Goal: Information Seeking & Learning: Find specific fact

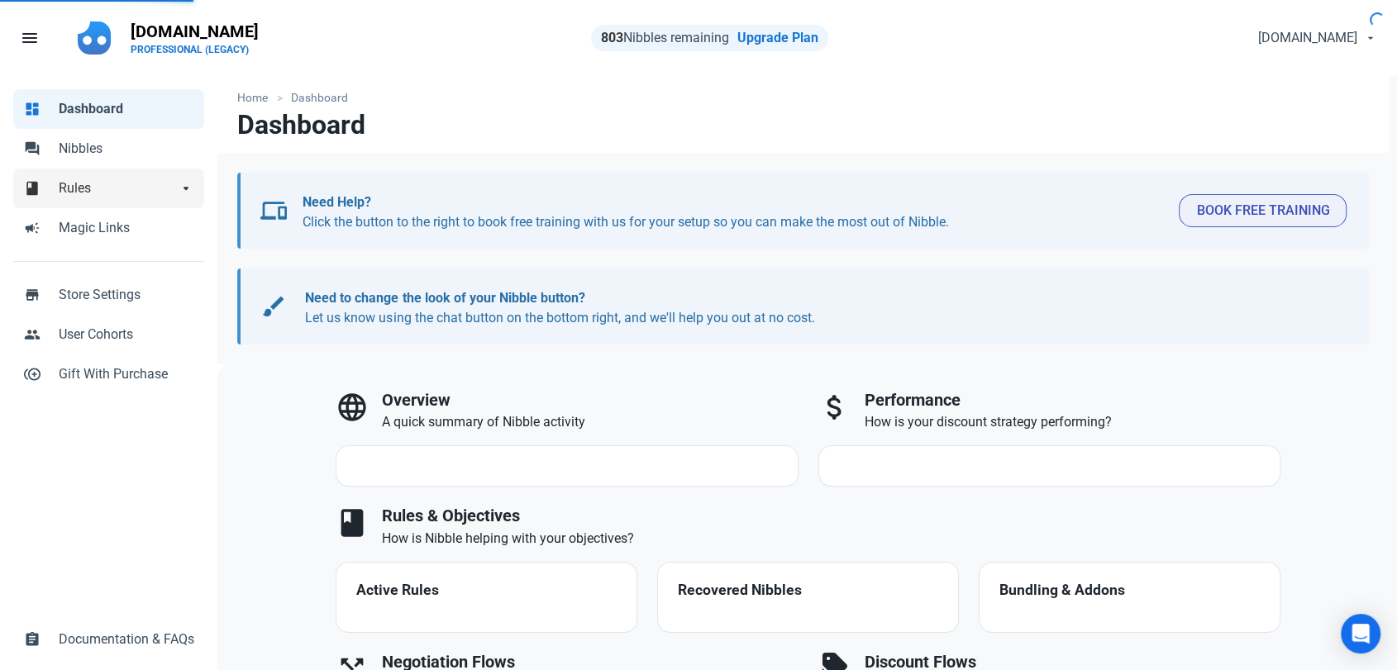
select select "7d"
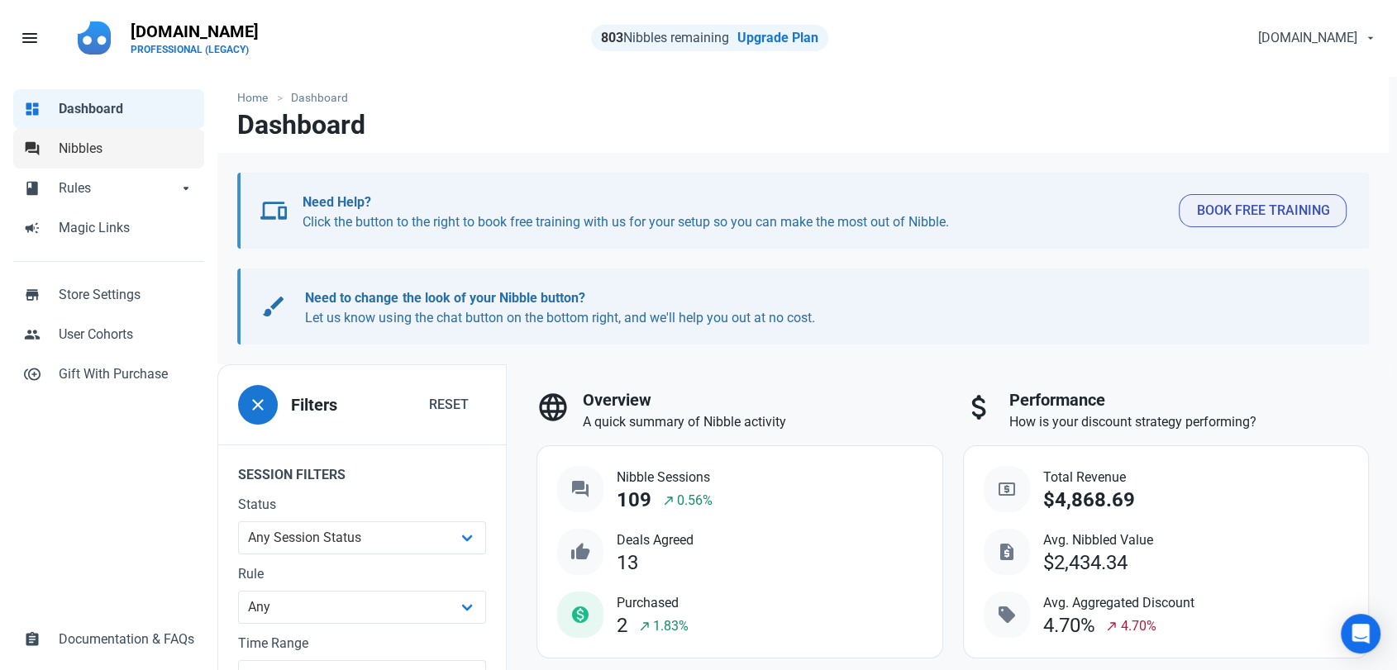
click at [125, 153] on span "Nibbles" at bounding box center [127, 149] width 136 height 20
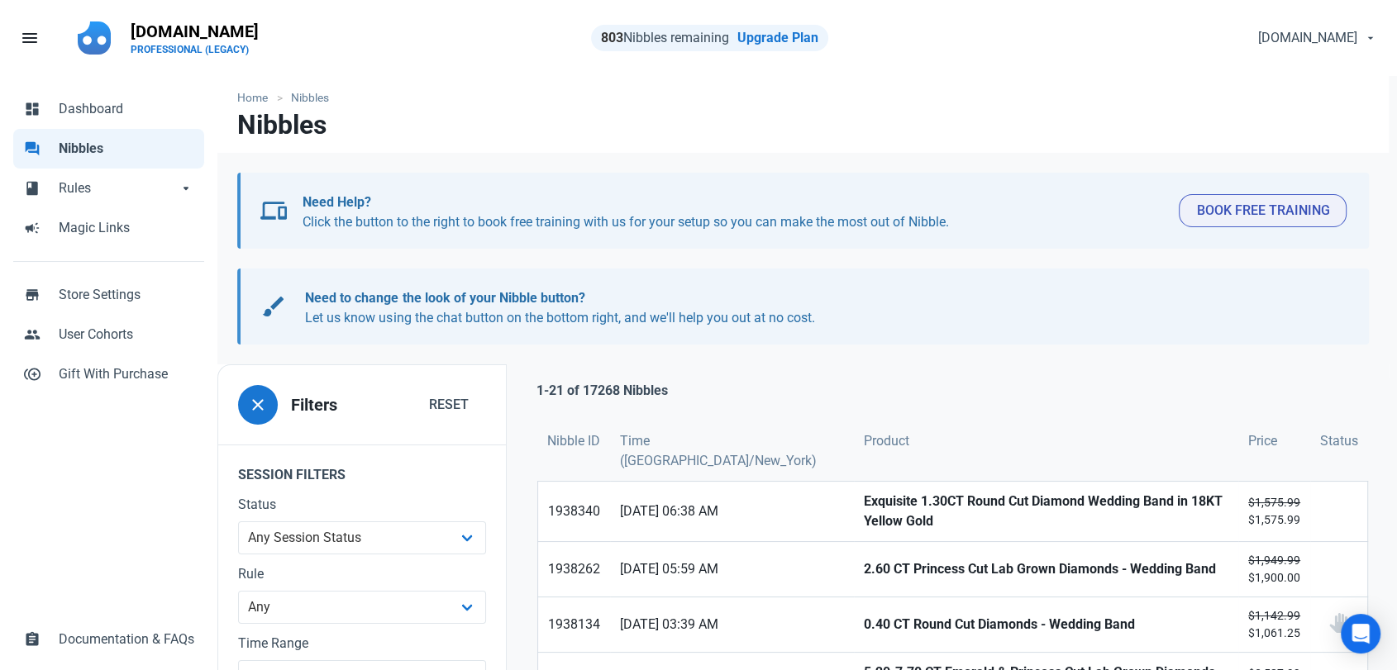
scroll to position [184, 0]
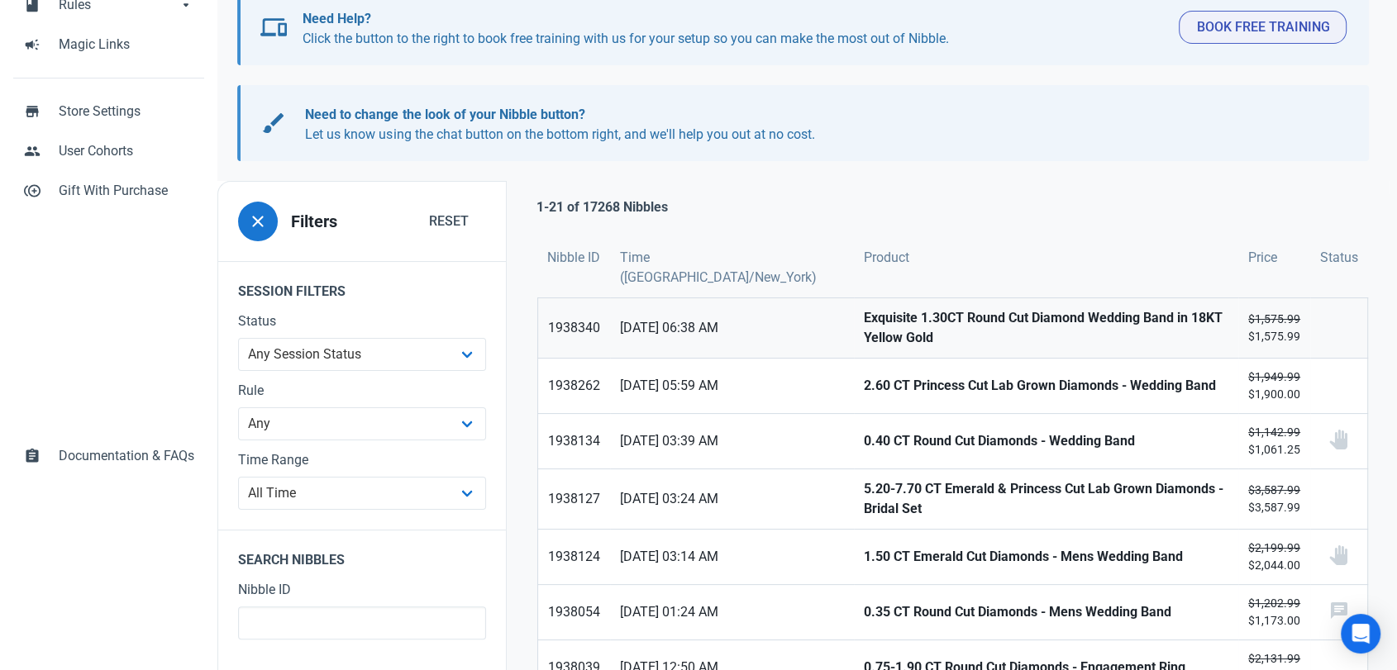
click at [864, 308] on strong "Exquisite 1.30CT Round Cut Diamond Wedding Band in 18KT Yellow Gold" at bounding box center [1046, 328] width 365 height 40
click at [854, 374] on link "2.60 CT Princess Cut Lab Grown Diamonds - Wedding Band" at bounding box center [1046, 386] width 384 height 55
click at [864, 432] on strong "0.40 CT Round Cut Diamonds - Wedding Band" at bounding box center [1046, 442] width 365 height 20
click at [854, 470] on link "5.20-7.70 CT Emerald & Princess Cut Lab Grown Diamonds - Bridal Set" at bounding box center [1046, 500] width 384 height 60
click at [864, 547] on strong "1.50 CT Emerald Cut Diamonds - Mens Wedding Band" at bounding box center [1046, 557] width 365 height 20
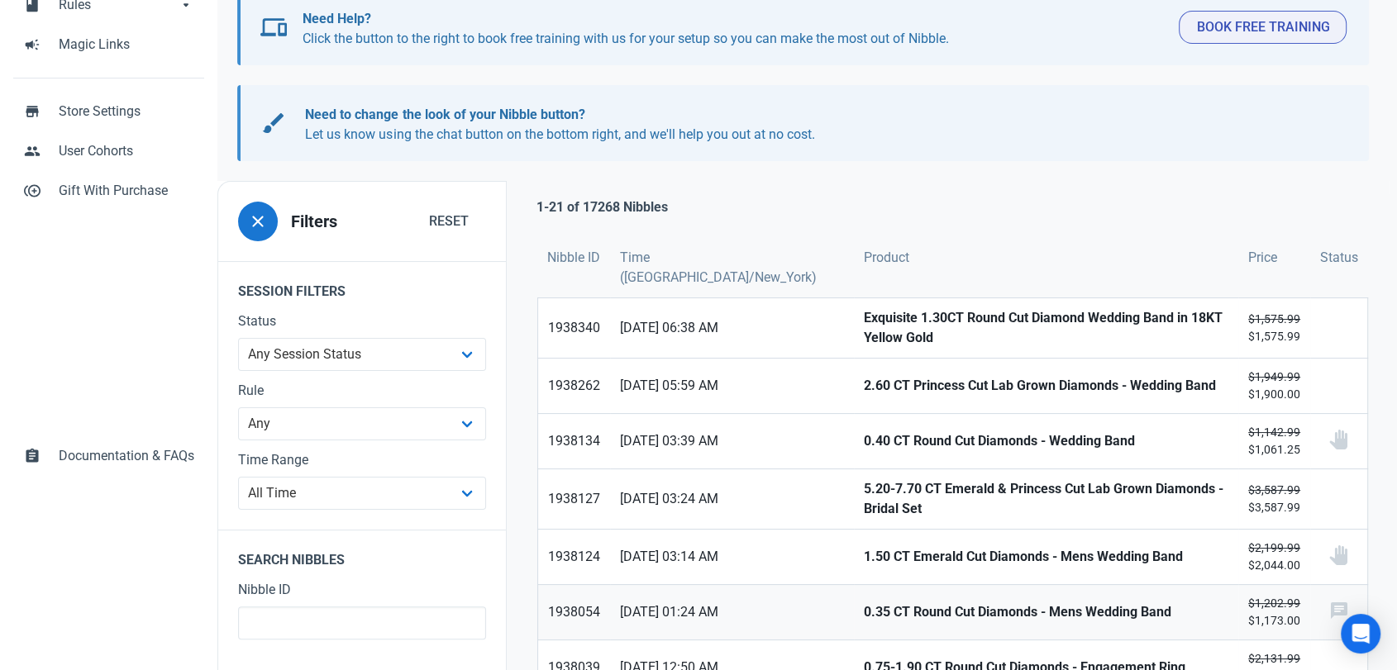
click at [864, 603] on strong "0.35 CT Round Cut Diamonds - Mens Wedding Band" at bounding box center [1046, 613] width 365 height 20
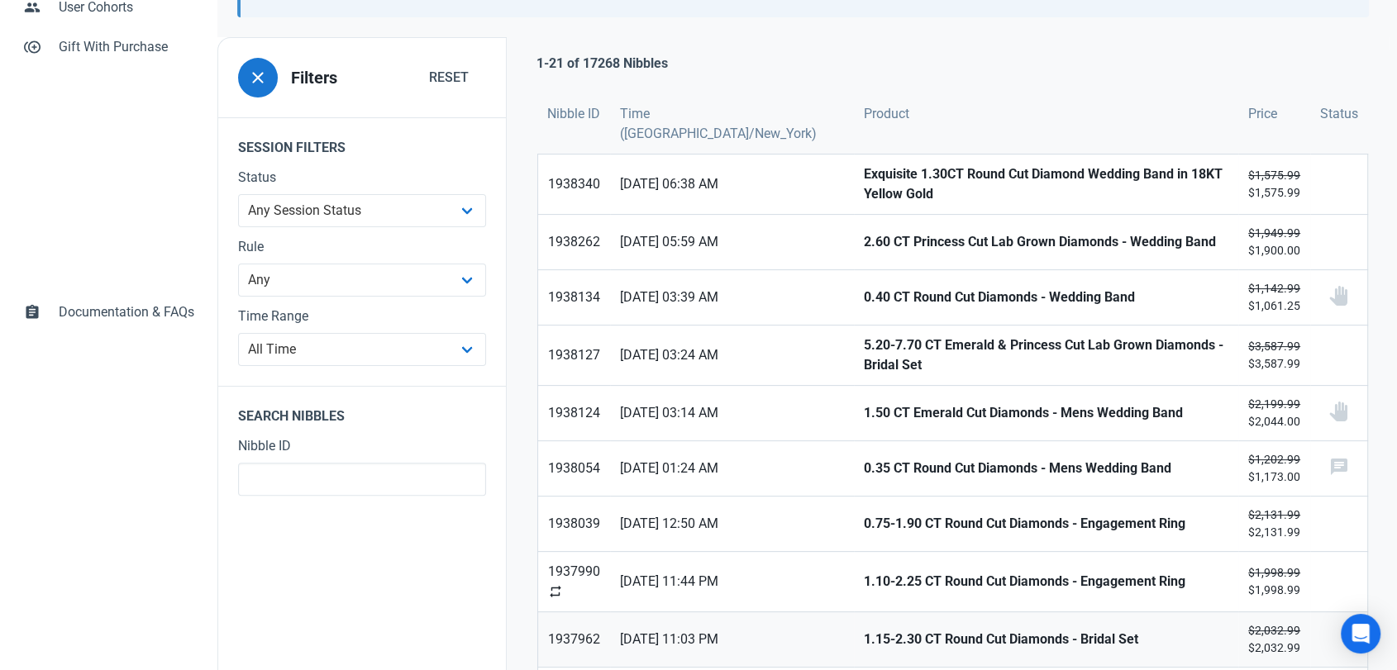
scroll to position [367, 0]
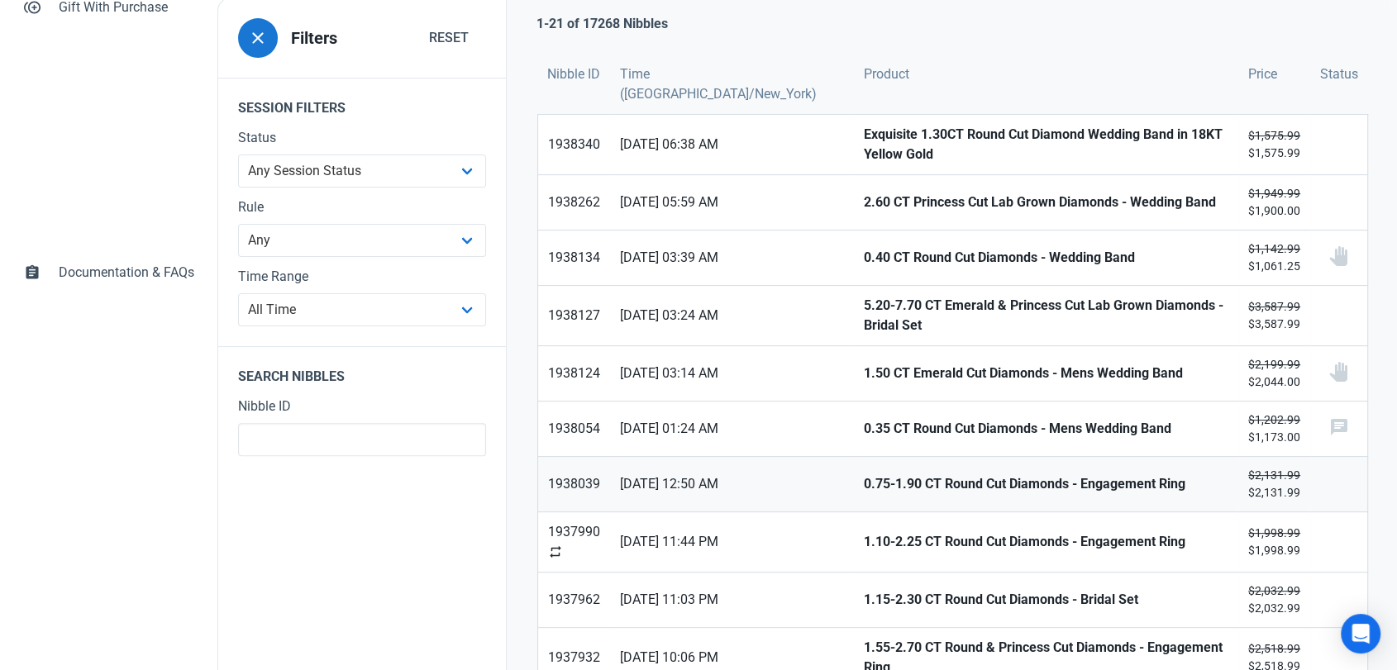
click at [864, 475] on strong "0.75-1.90 CT Round Cut Diamonds - Engagement Ring" at bounding box center [1046, 485] width 365 height 20
click at [864, 532] on strong "1.10-2.25 CT Round Cut Diamonds - Engagement Ring" at bounding box center [1046, 542] width 365 height 20
click at [854, 573] on link "1.15-2.30 CT Round Cut Diamonds - Bridal Set" at bounding box center [1046, 600] width 384 height 55
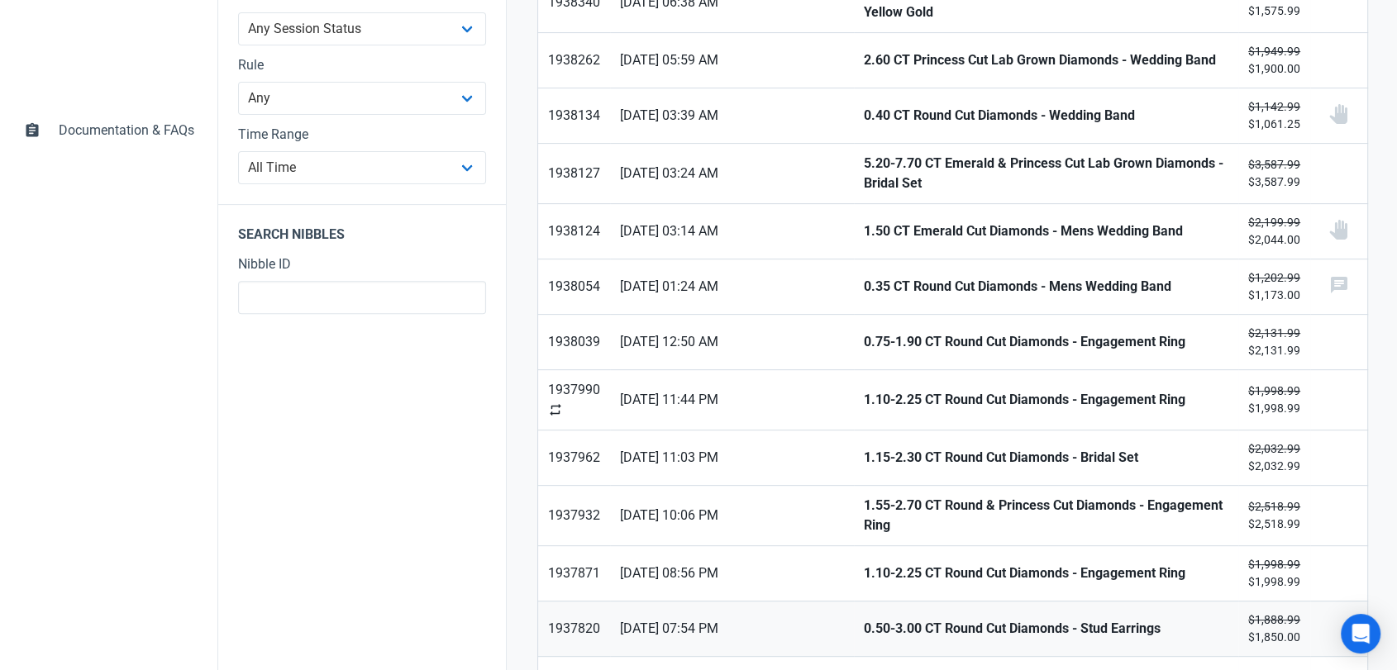
scroll to position [551, 0]
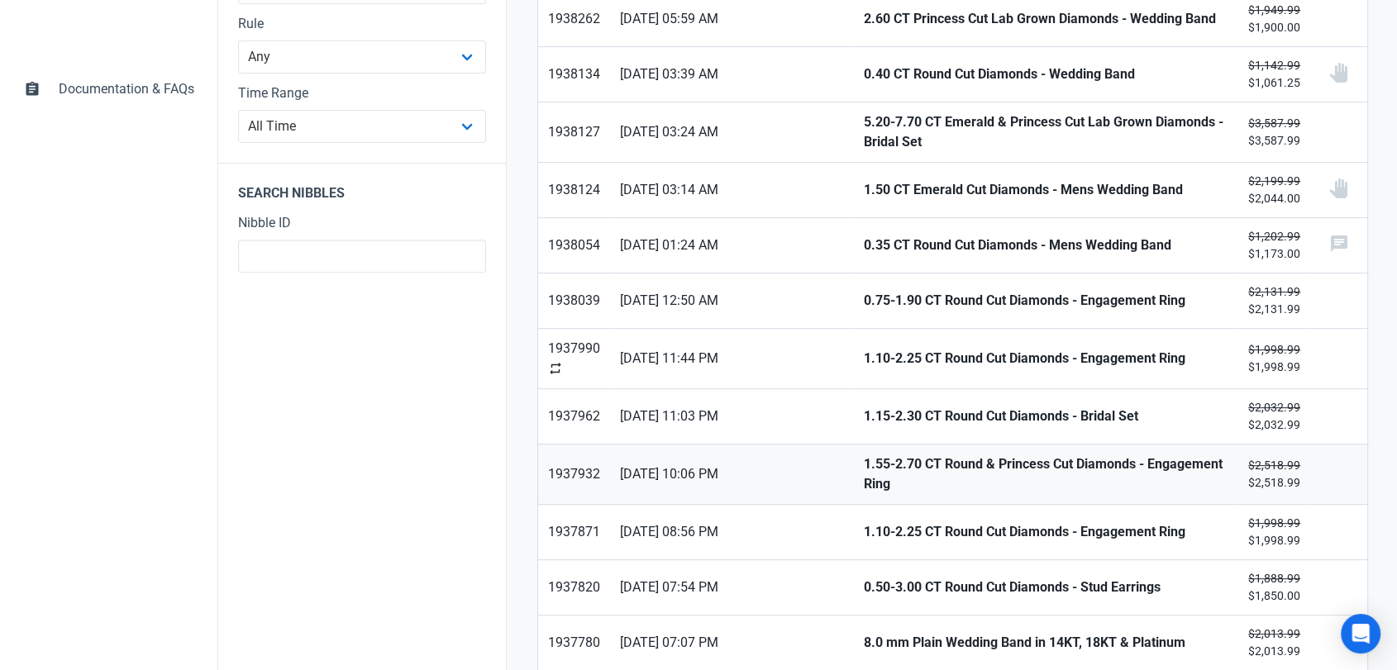
click at [864, 455] on strong "1.55-2.70 CT Round & Princess Cut Diamonds - Engagement Ring" at bounding box center [1046, 475] width 365 height 40
click at [864, 522] on strong "1.10-2.25 CT Round Cut Diamonds - Engagement Ring" at bounding box center [1046, 532] width 365 height 20
click at [864, 578] on strong "0.50-3.00 CT Round Cut Diamonds - Stud Earrings" at bounding box center [1046, 588] width 365 height 20
click at [864, 633] on strong "8.0 mm Plain Wedding Band in 14KT, 18KT & Platinum" at bounding box center [1046, 643] width 365 height 20
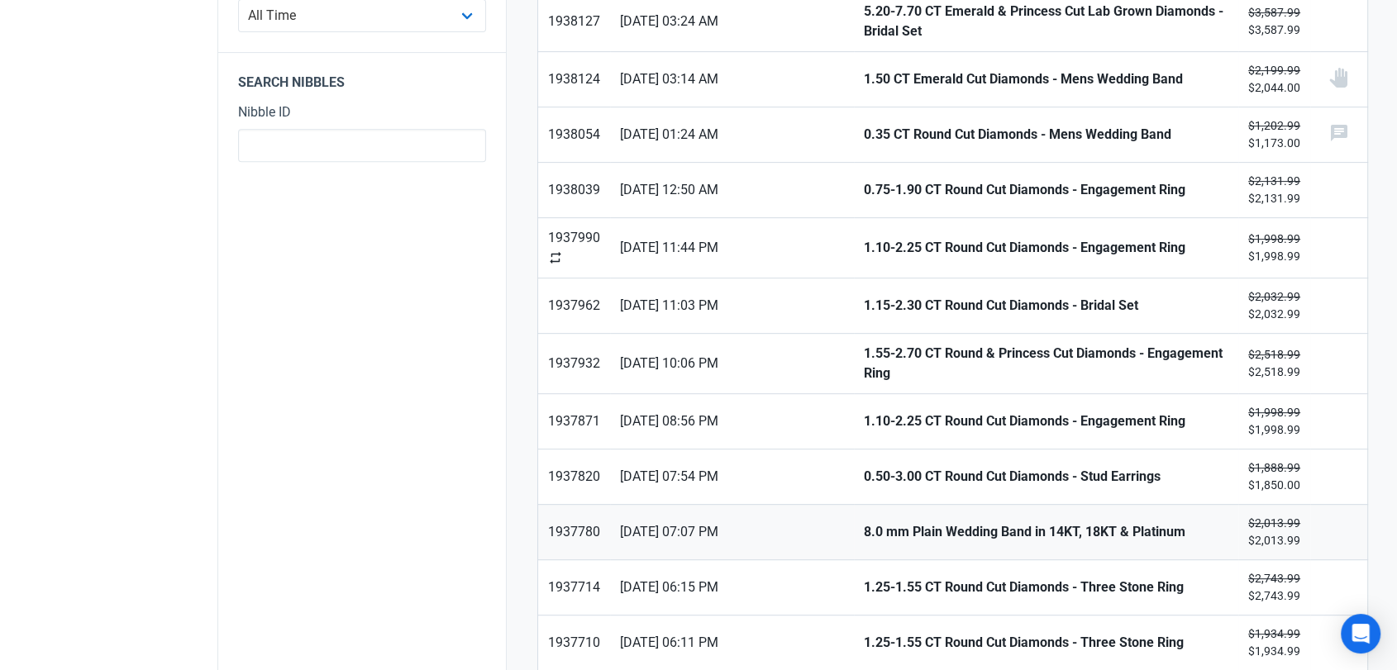
scroll to position [734, 0]
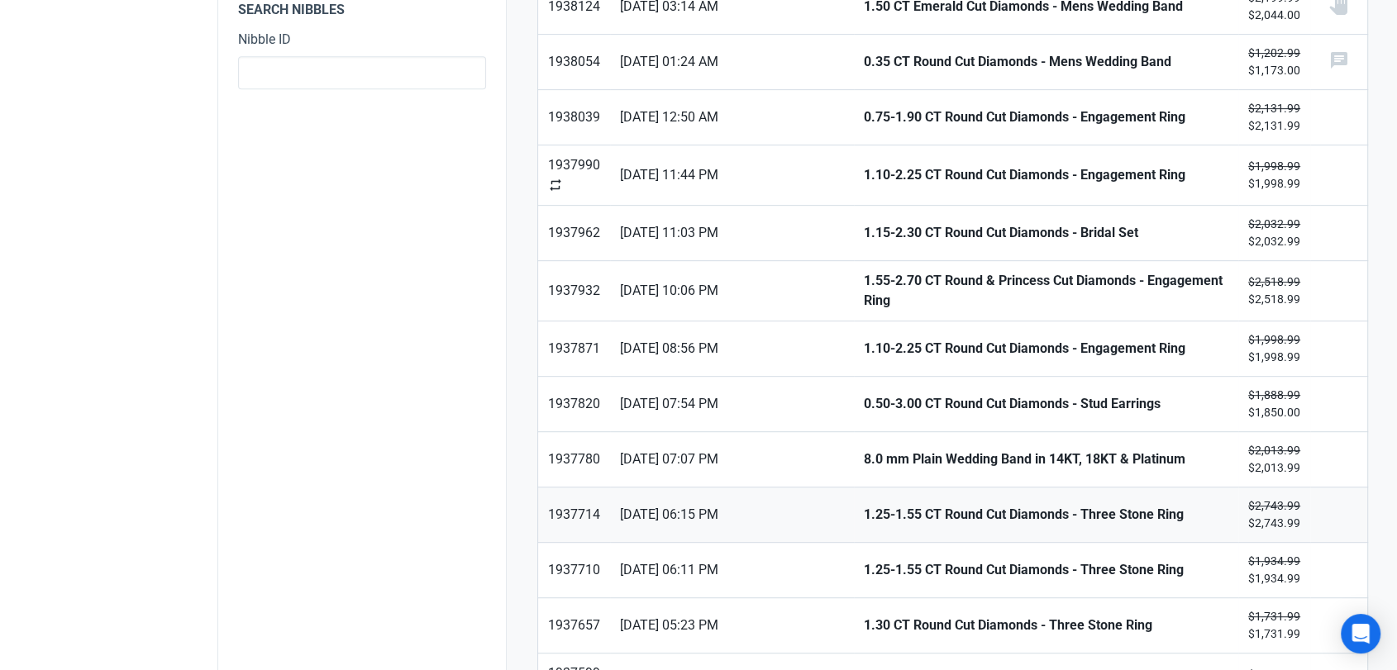
click at [864, 505] on strong "1.25-1.55 CT Round Cut Diamonds - Three Stone Ring" at bounding box center [1046, 515] width 365 height 20
click at [854, 544] on link "1.25-1.55 CT Round Cut Diamonds - Three Stone Ring" at bounding box center [1046, 570] width 384 height 55
click at [864, 616] on strong "1.30 CT Round Cut Diamonds - Three Stone Ring" at bounding box center [1046, 626] width 365 height 20
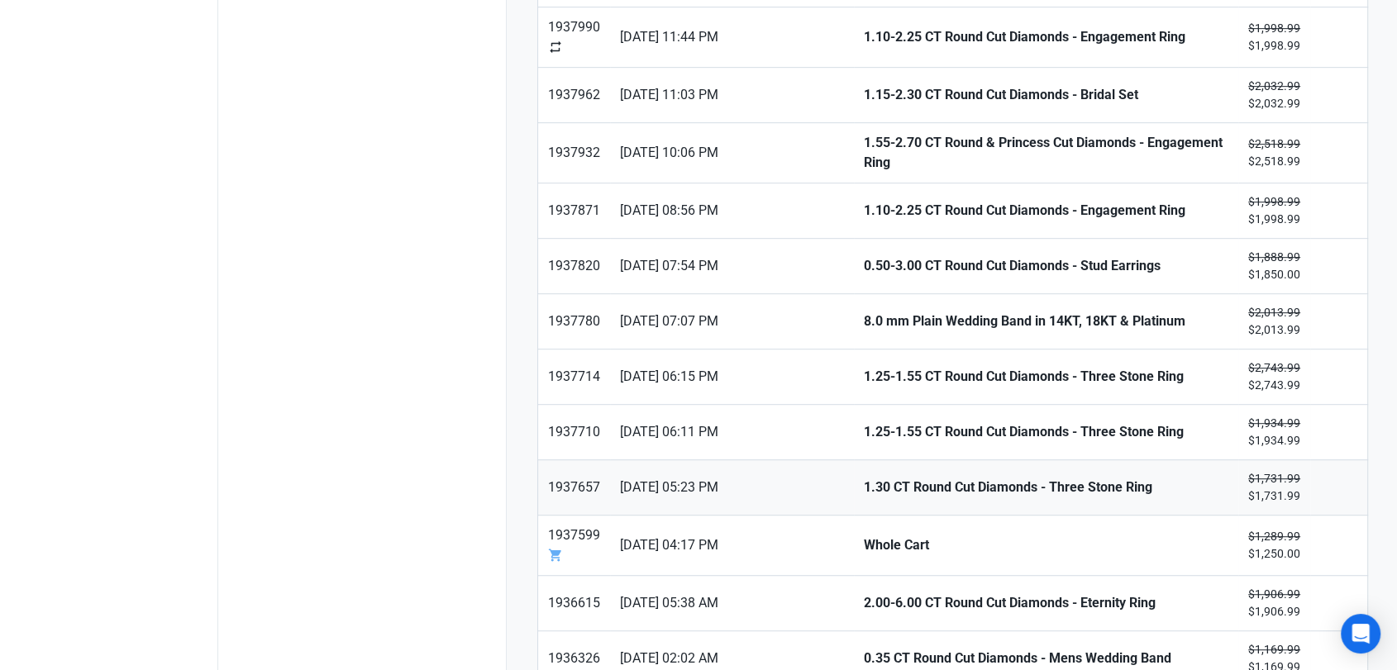
scroll to position [918, 0]
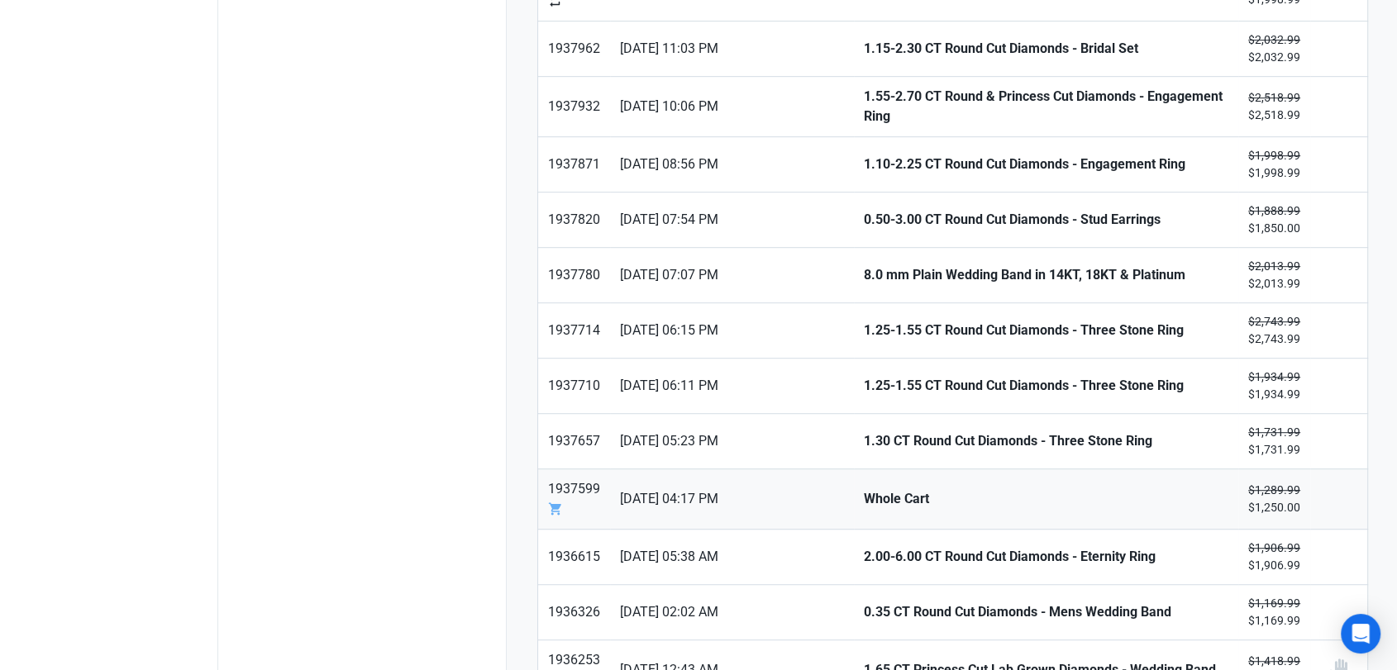
click at [864, 489] on strong "Whole Cart" at bounding box center [1046, 499] width 365 height 20
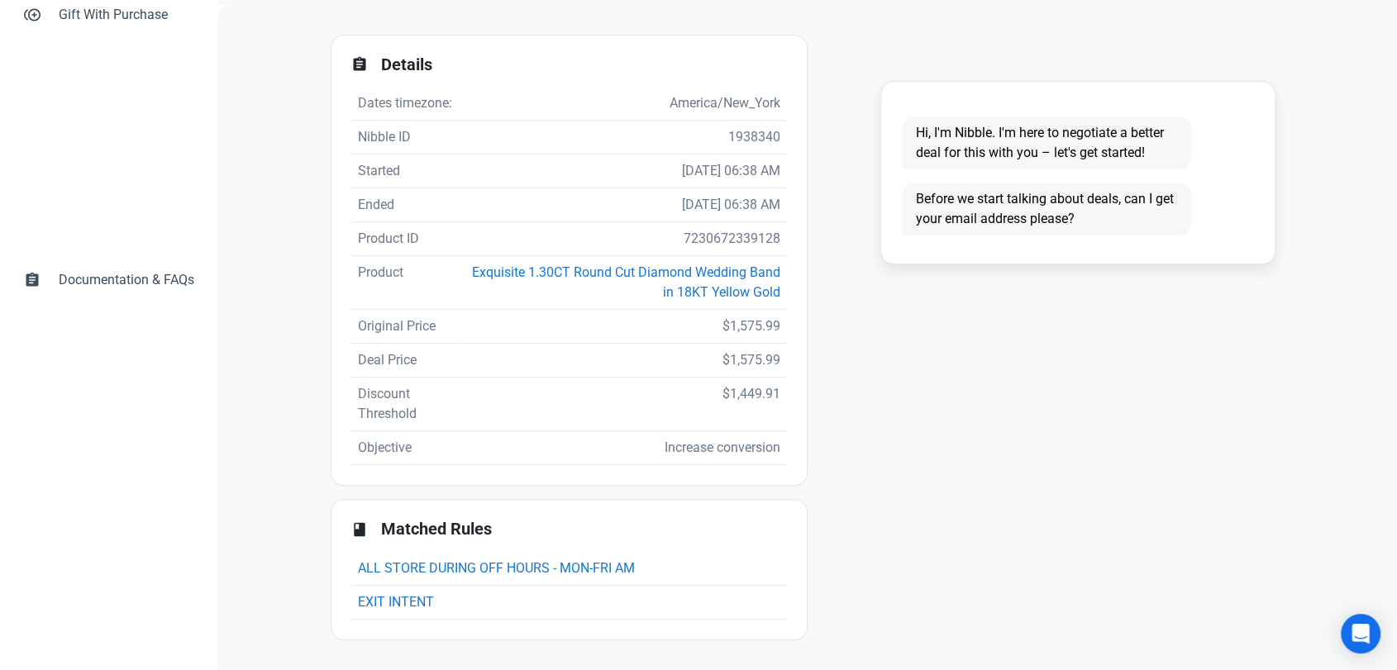
scroll to position [377, 0]
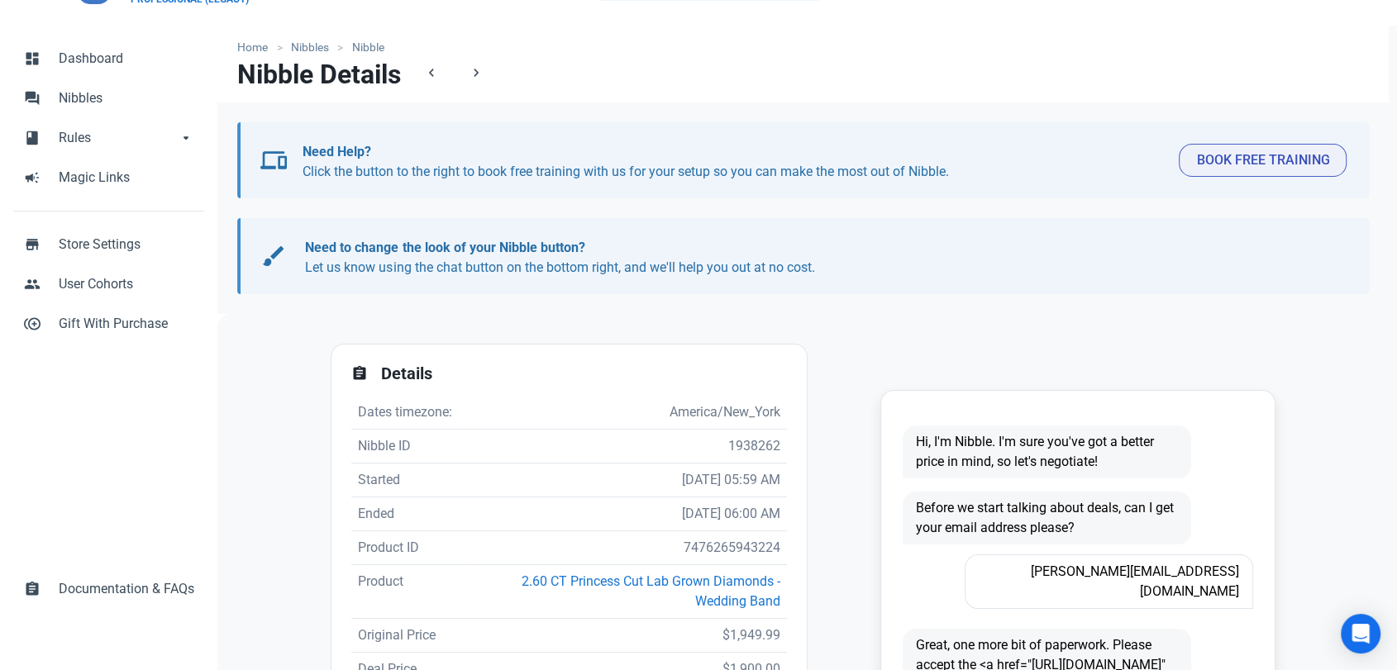
scroll to position [92, 0]
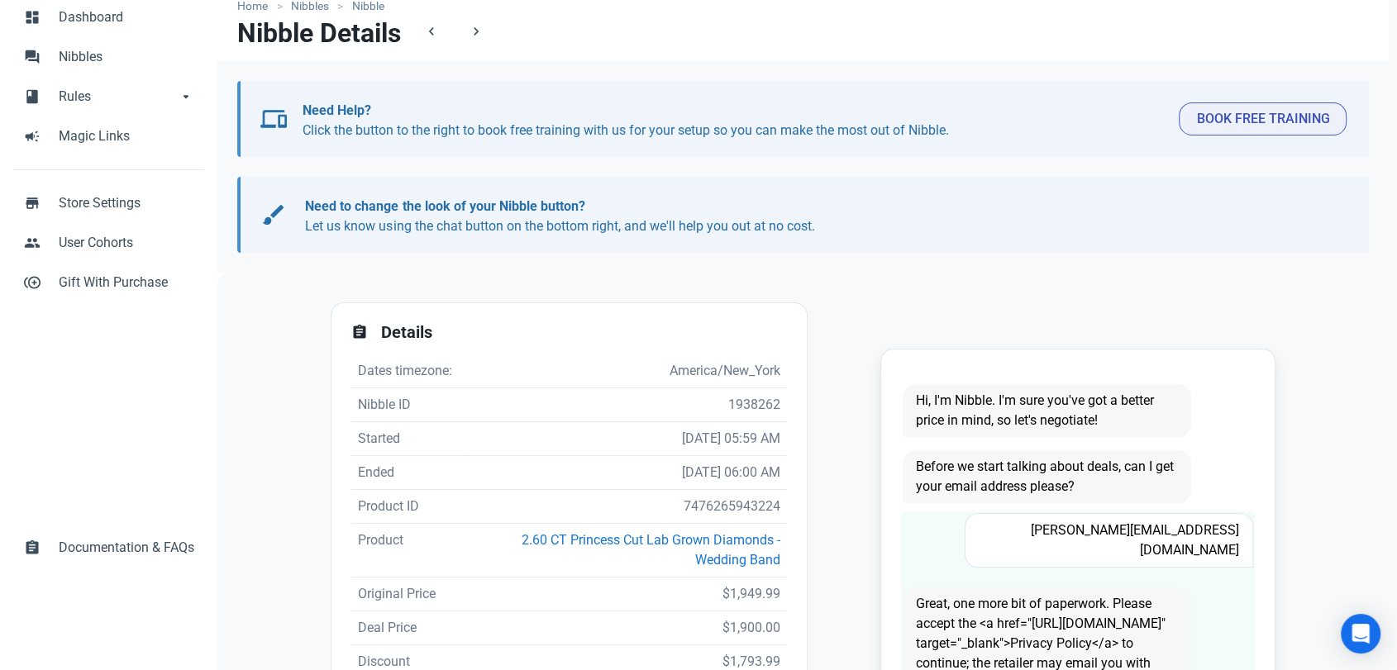
click at [1147, 521] on span "[PERSON_NAME][EMAIL_ADDRESS][DOMAIN_NAME]" at bounding box center [1109, 540] width 289 height 55
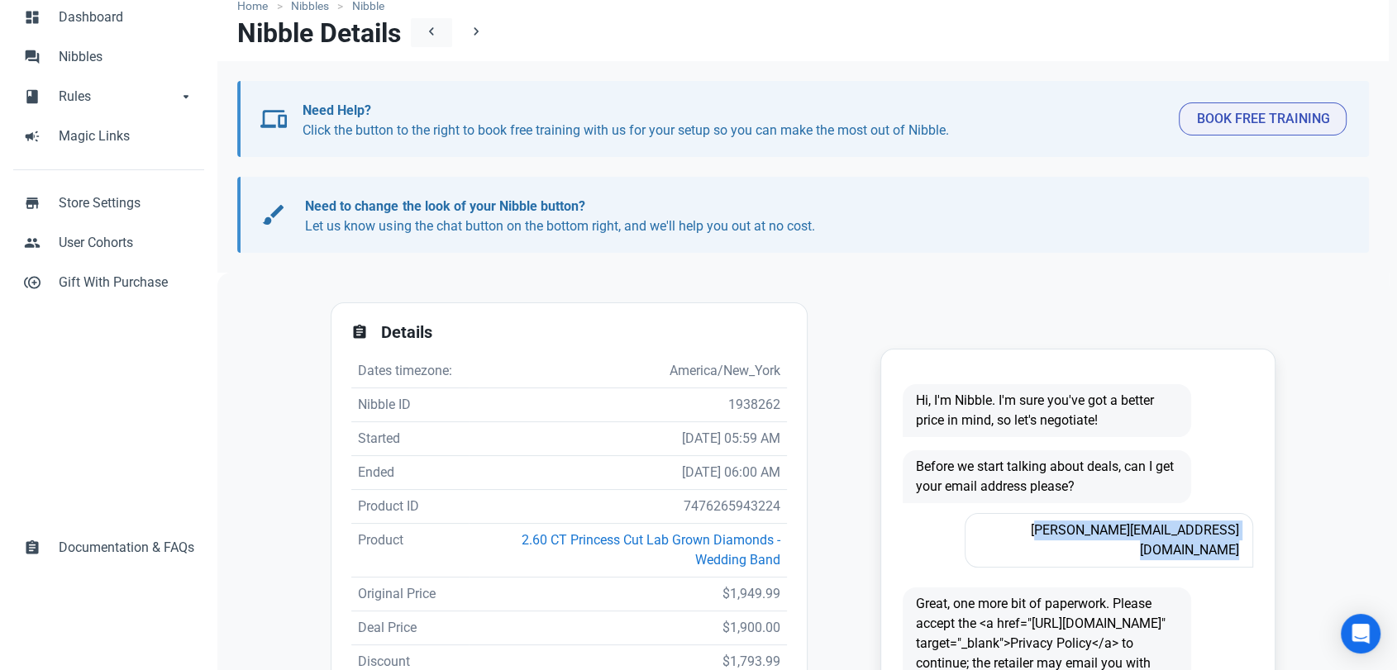
copy span "[PERSON_NAME][EMAIL_ADDRESS][DOMAIN_NAME]"
click at [743, 510] on td "7476265943224" at bounding box center [628, 507] width 318 height 34
click at [743, 509] on td "7476265943224" at bounding box center [628, 507] width 318 height 34
copy td "7476265943224"
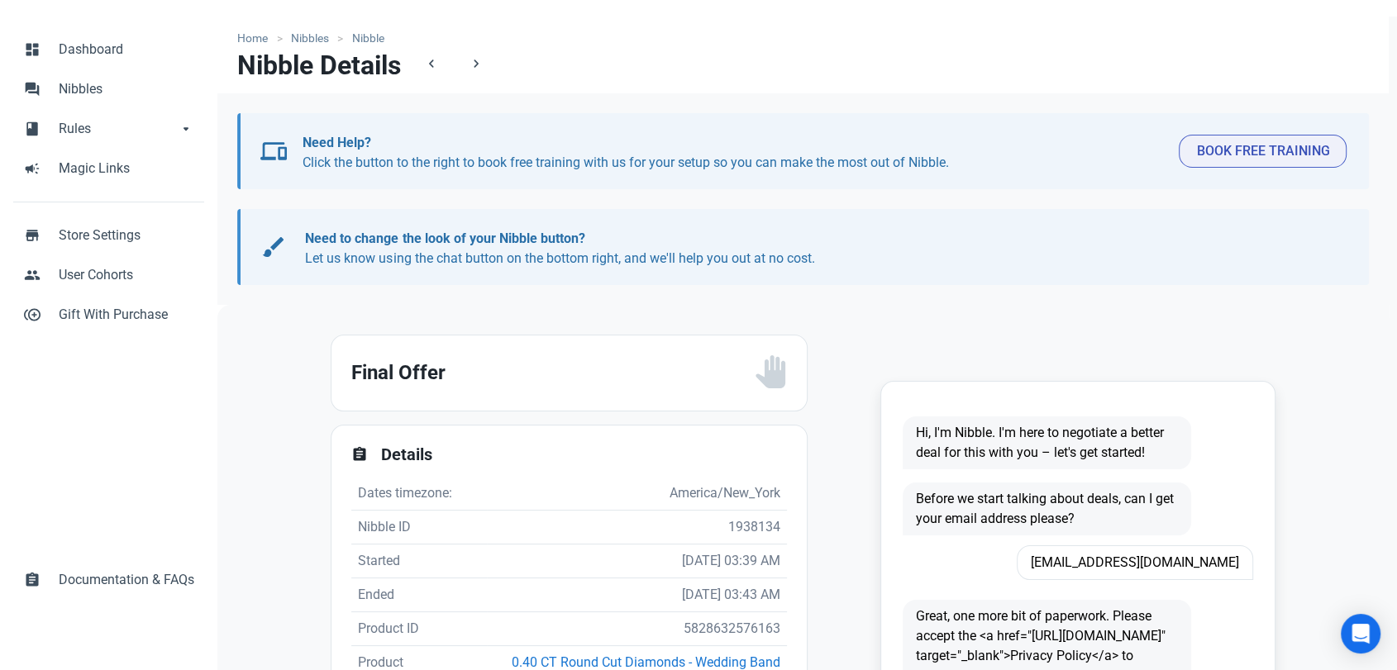
scroll to position [184, 0]
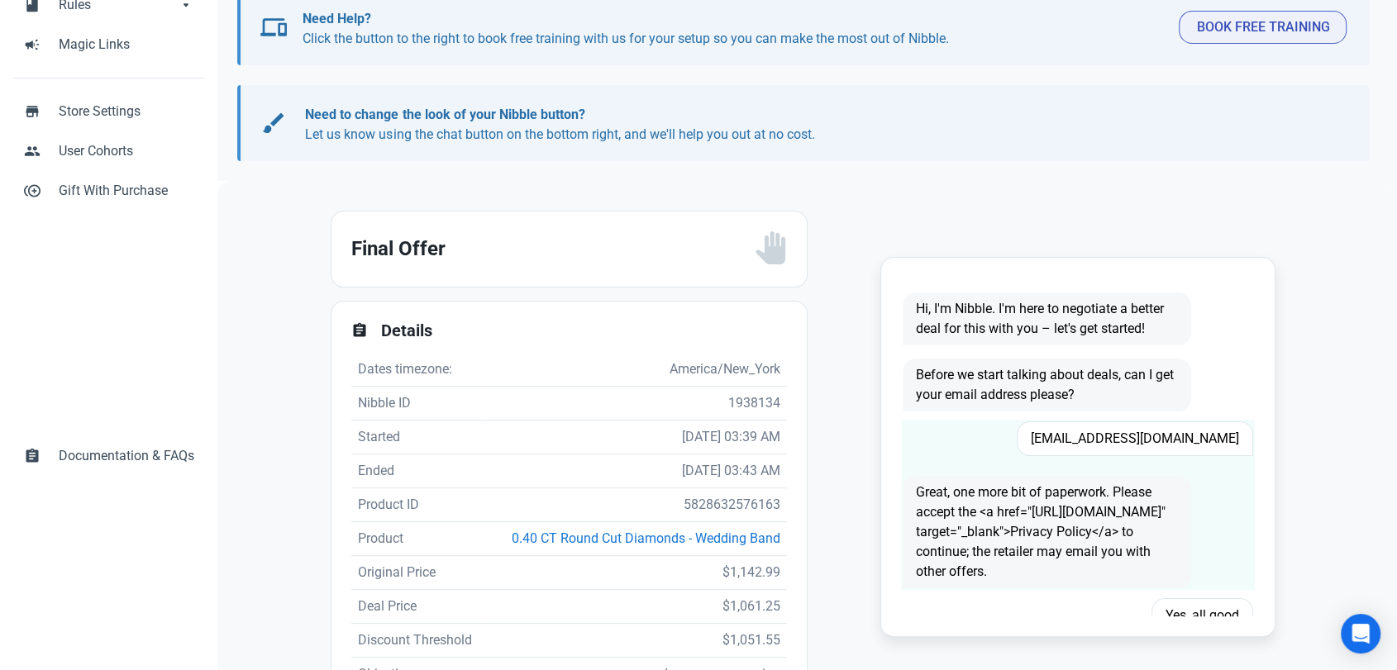
click at [1142, 441] on span "Tabhab19@gmail.com" at bounding box center [1135, 439] width 236 height 35
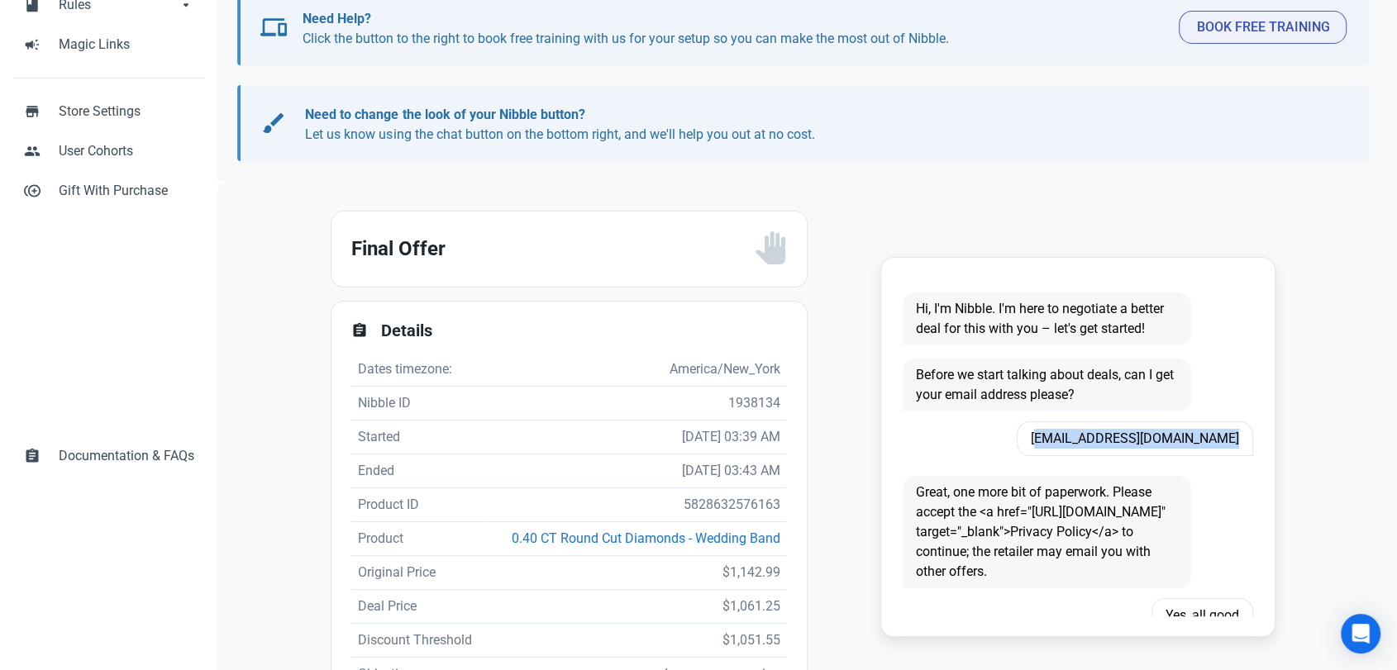
copy span "Tabhab19@gmail.com"
click at [692, 507] on td "5828632576163" at bounding box center [637, 506] width 300 height 34
copy td "5828632576163"
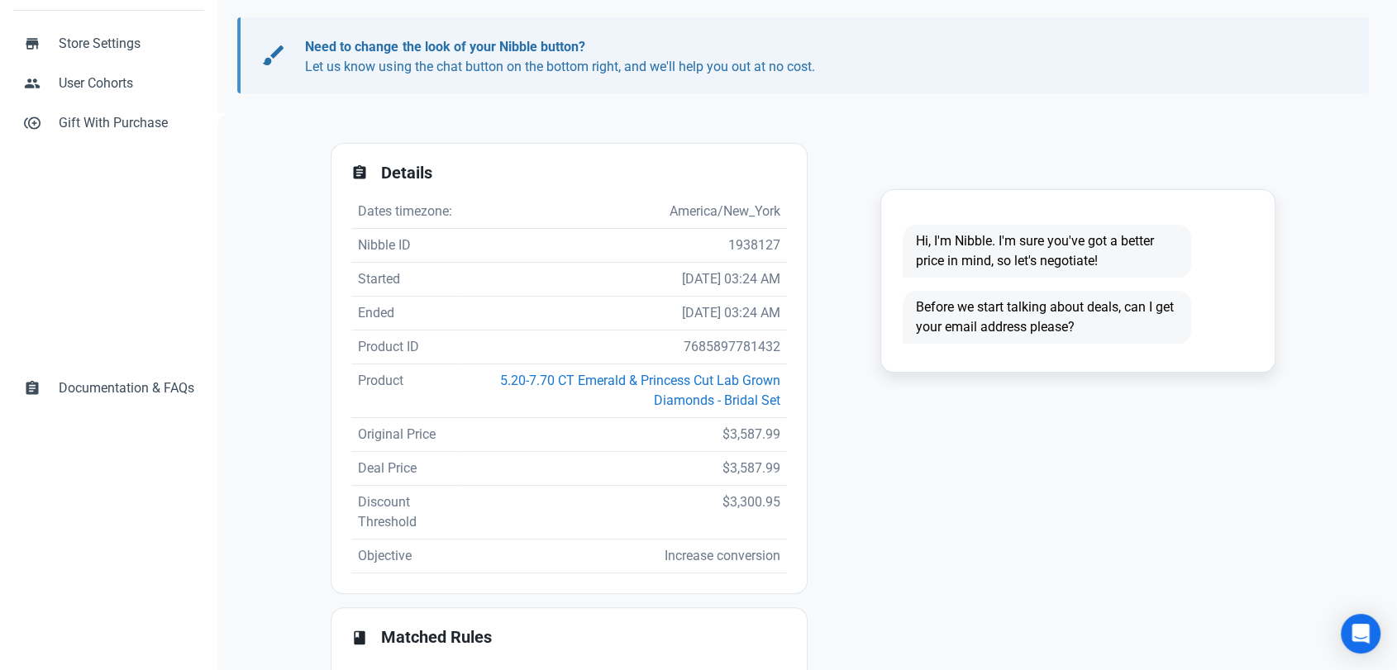
scroll to position [367, 0]
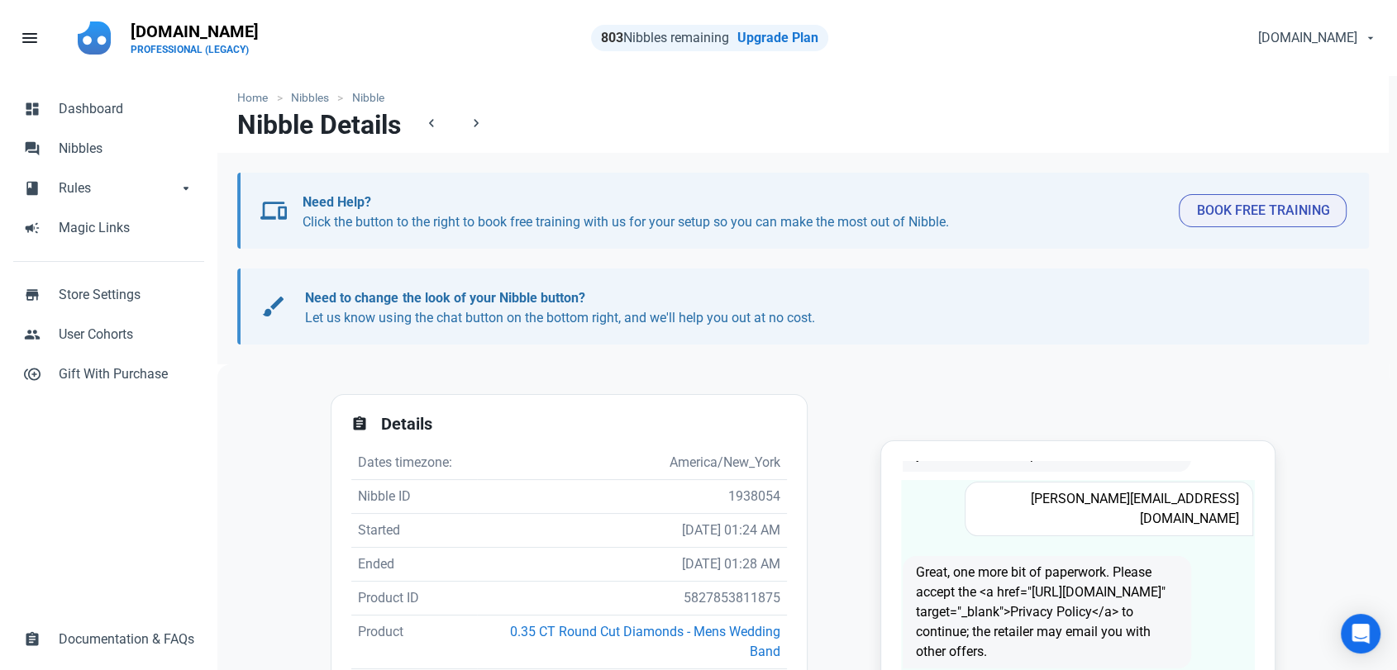
scroll to position [92, 0]
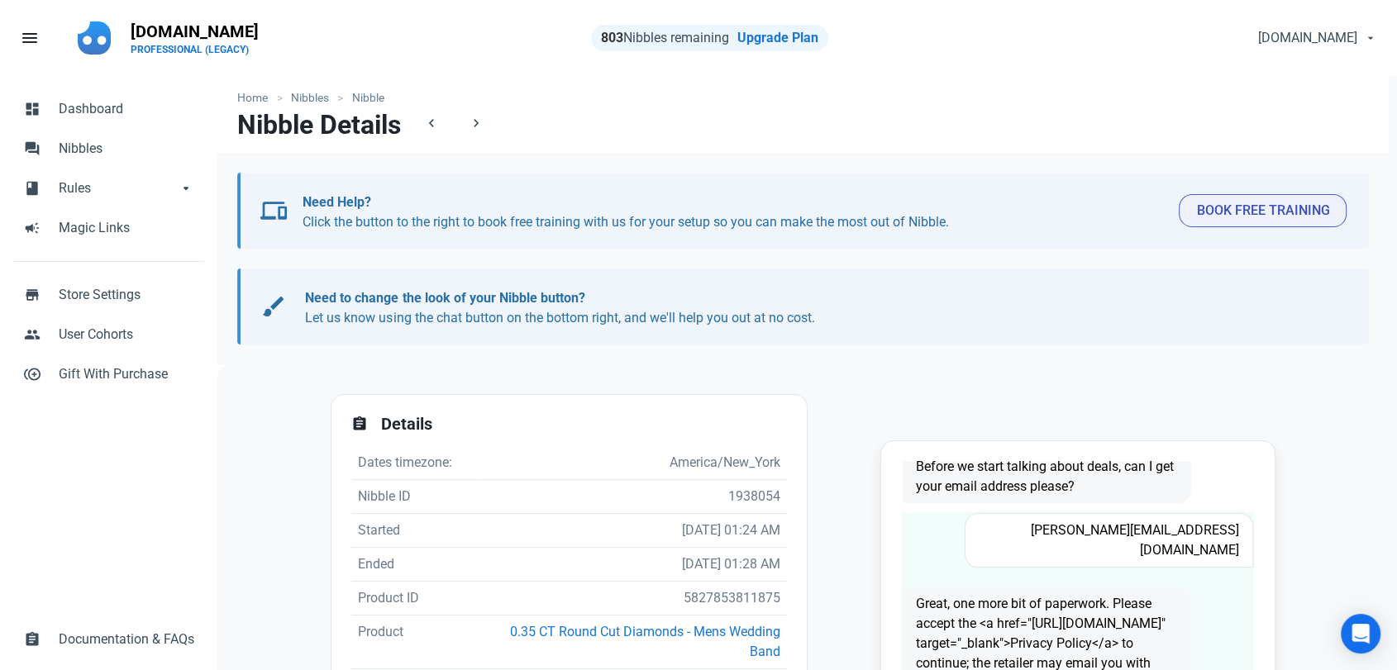
click at [1139, 537] on span "Todd@rockbridgeinternists.com" at bounding box center [1109, 540] width 289 height 55
click at [1138, 537] on span "Todd@rockbridgeinternists.com" at bounding box center [1109, 540] width 289 height 55
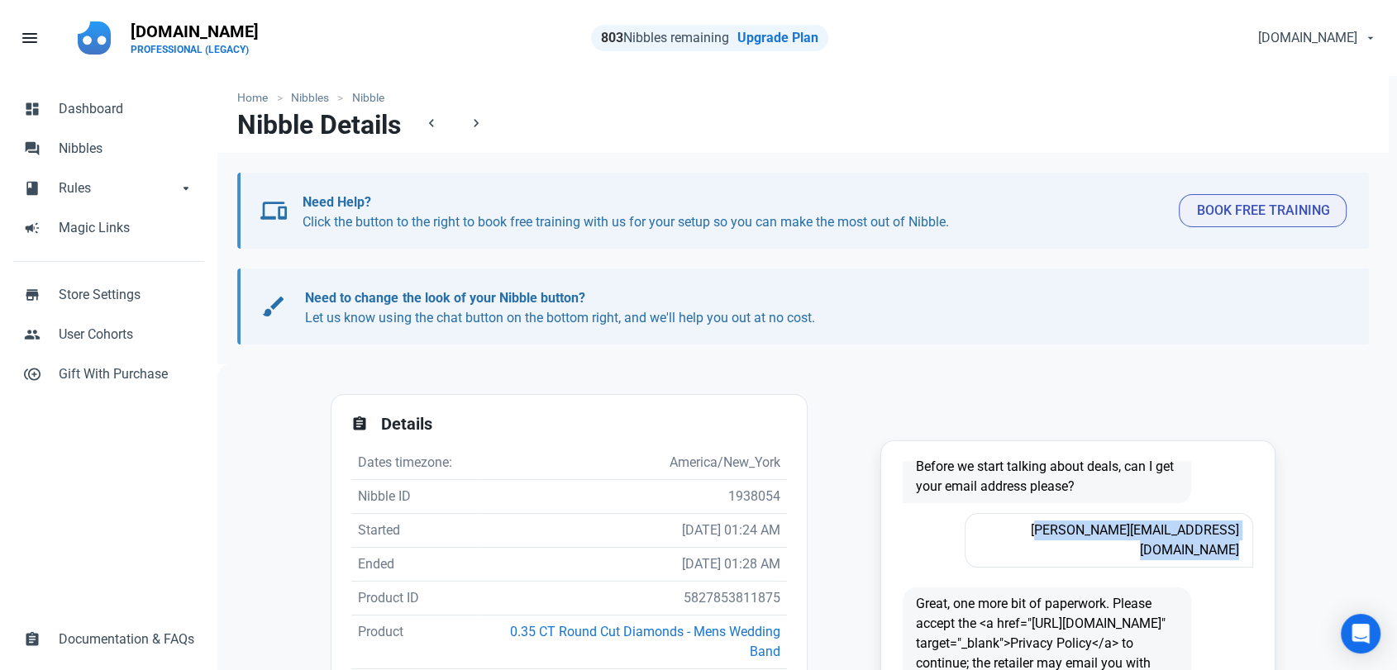
copy span "Todd@rockbridgeinternists.com"
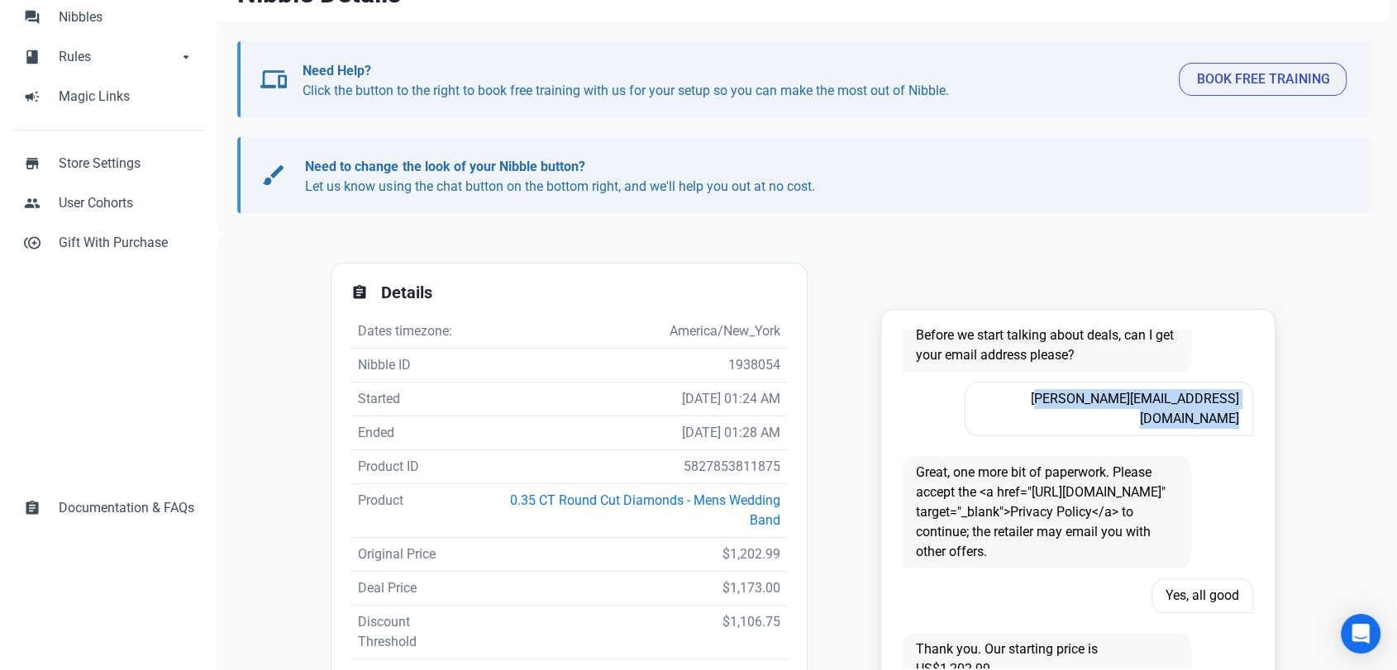
scroll to position [184, 0]
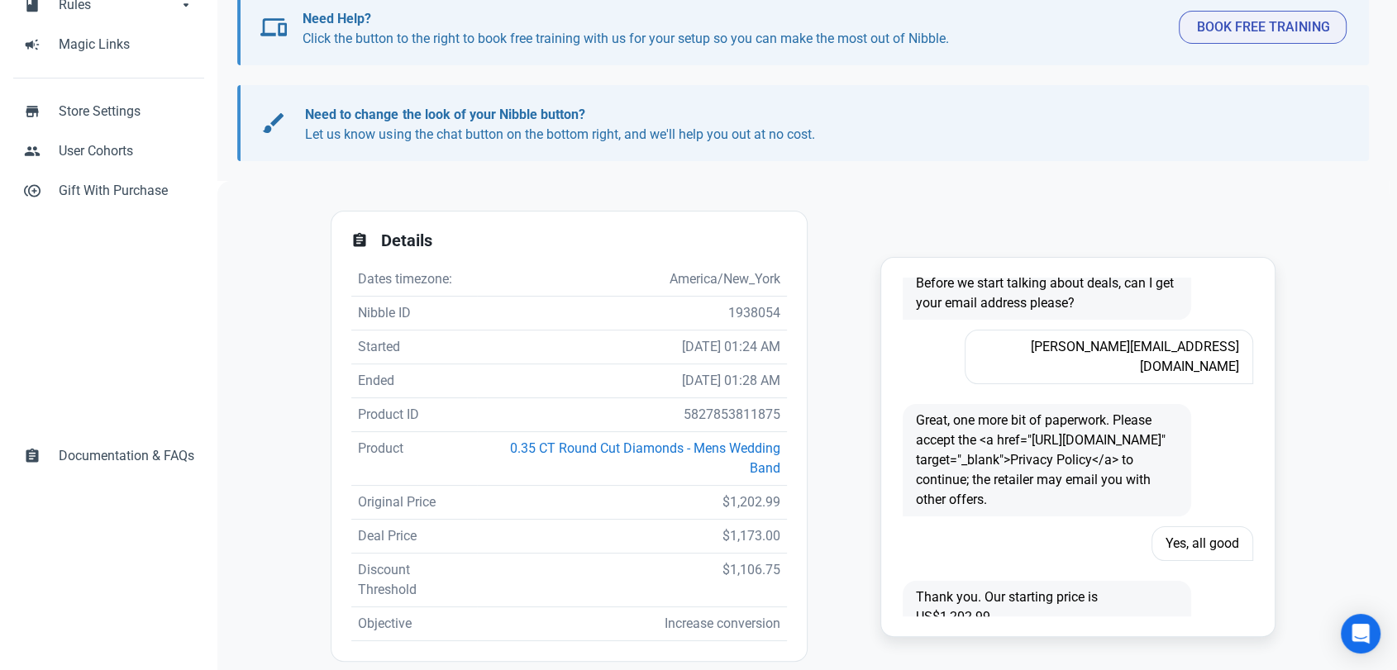
click at [692, 420] on td "5827853811875" at bounding box center [632, 415] width 310 height 34
click at [691, 420] on td "5827853811875" at bounding box center [632, 415] width 310 height 34
copy td "5827853811875"
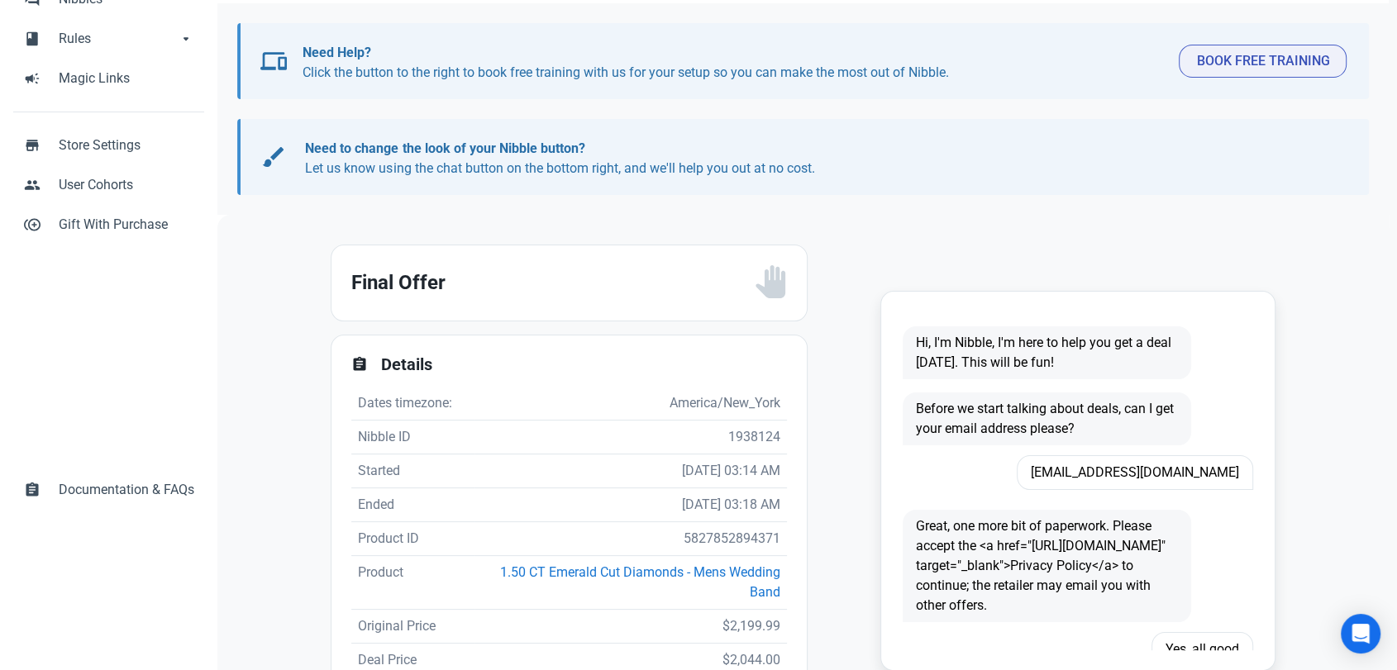
scroll to position [275, 0]
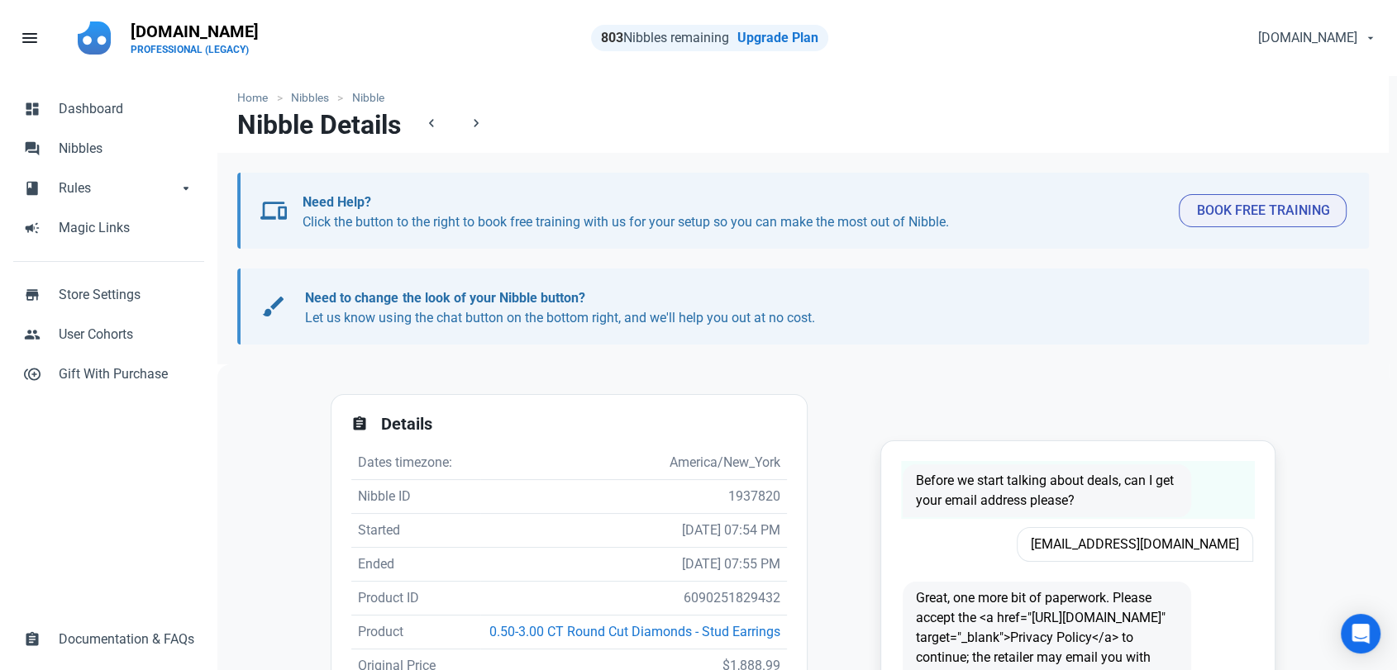
scroll to position [46, 0]
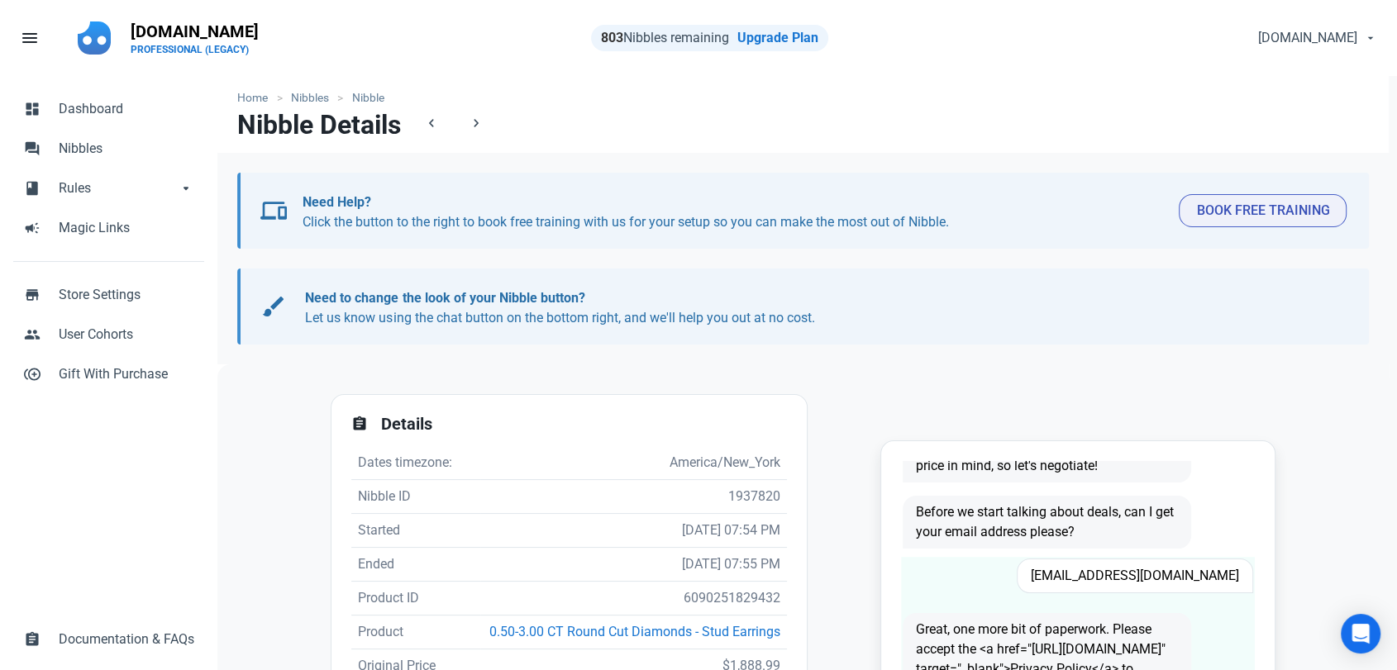
click at [1132, 580] on span "Whitek8888@gmail.com" at bounding box center [1135, 576] width 236 height 35
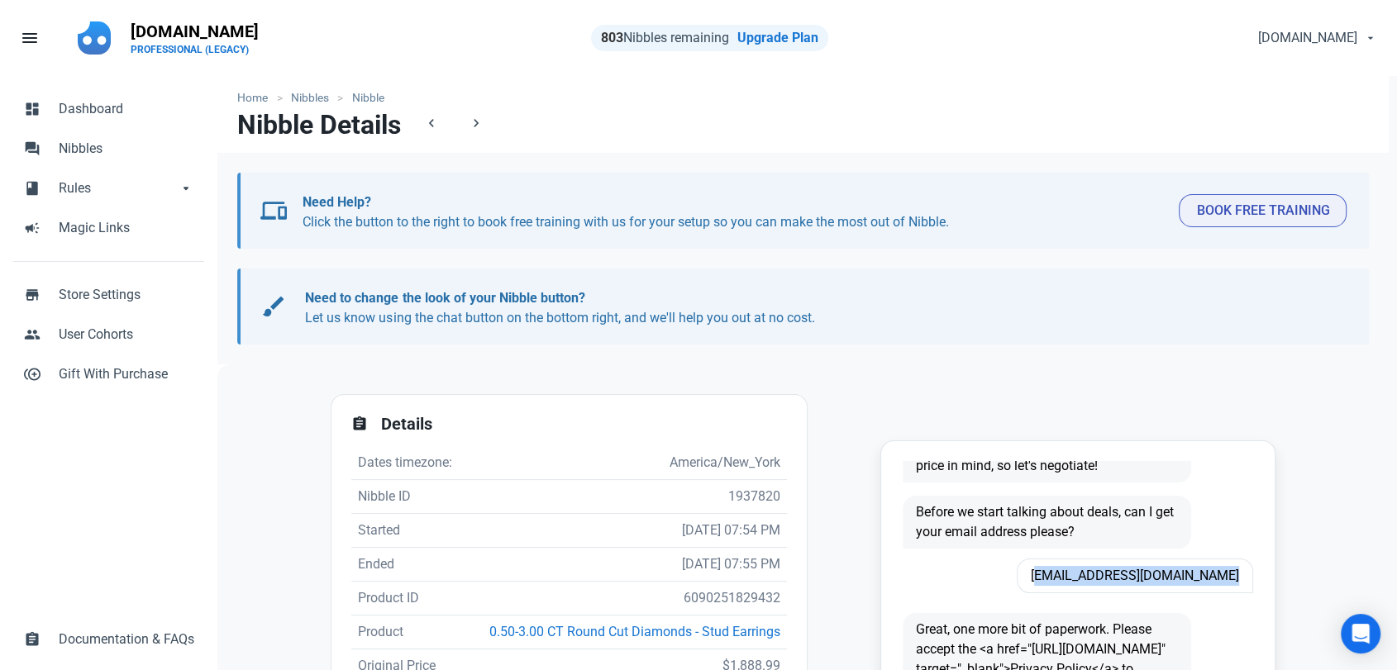
copy span "Whitek8888@gmail.com"
click at [701, 610] on td "6090251829432" at bounding box center [634, 599] width 308 height 34
copy td "6090251829432"
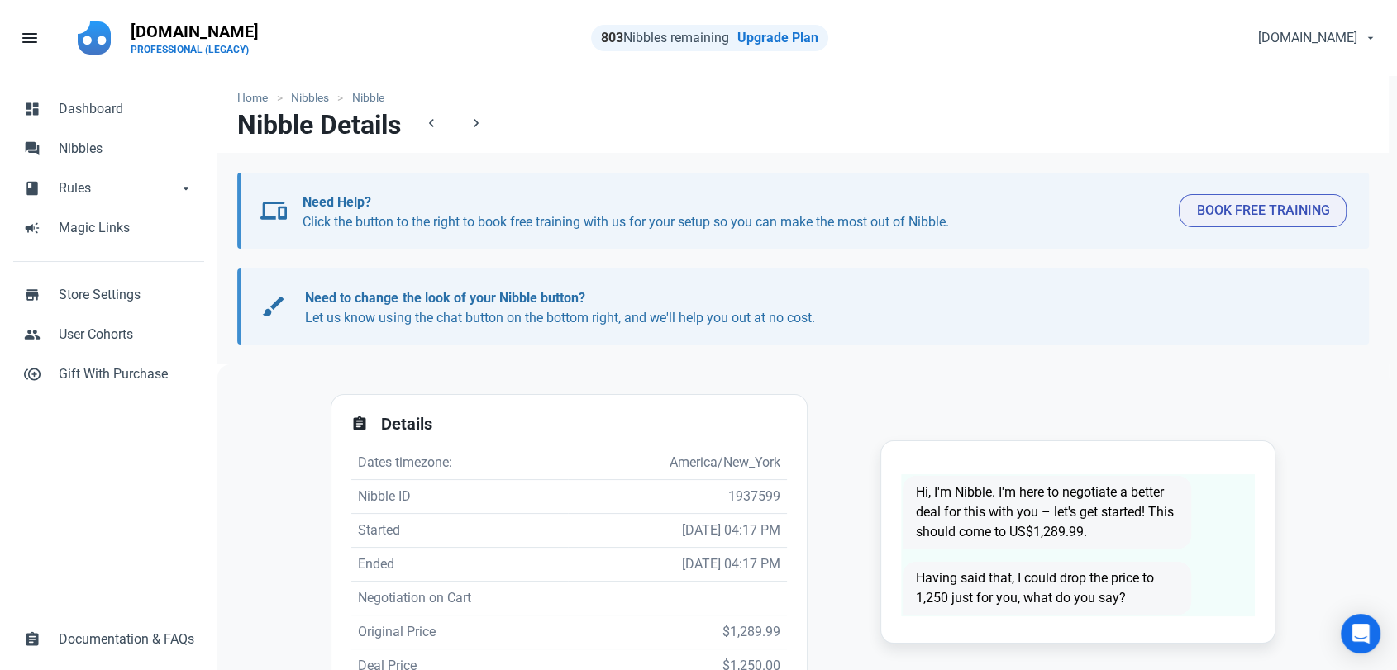
scroll to position [2, 0]
